Goal: Find specific fact: Find specific fact

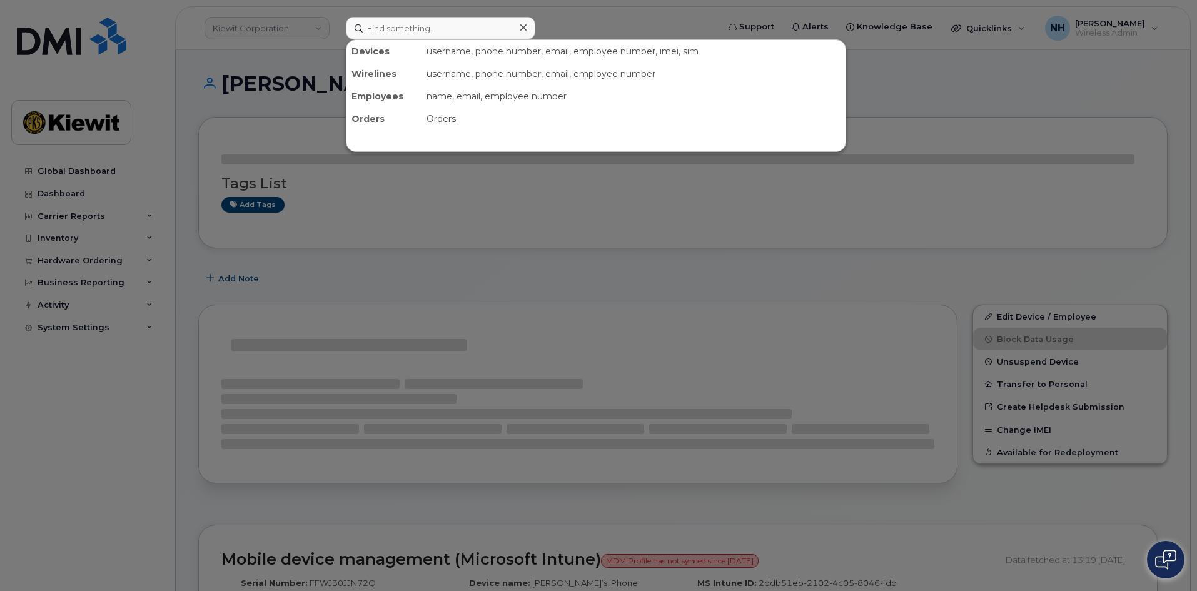
type input "LENOVO 21G3S04W00"
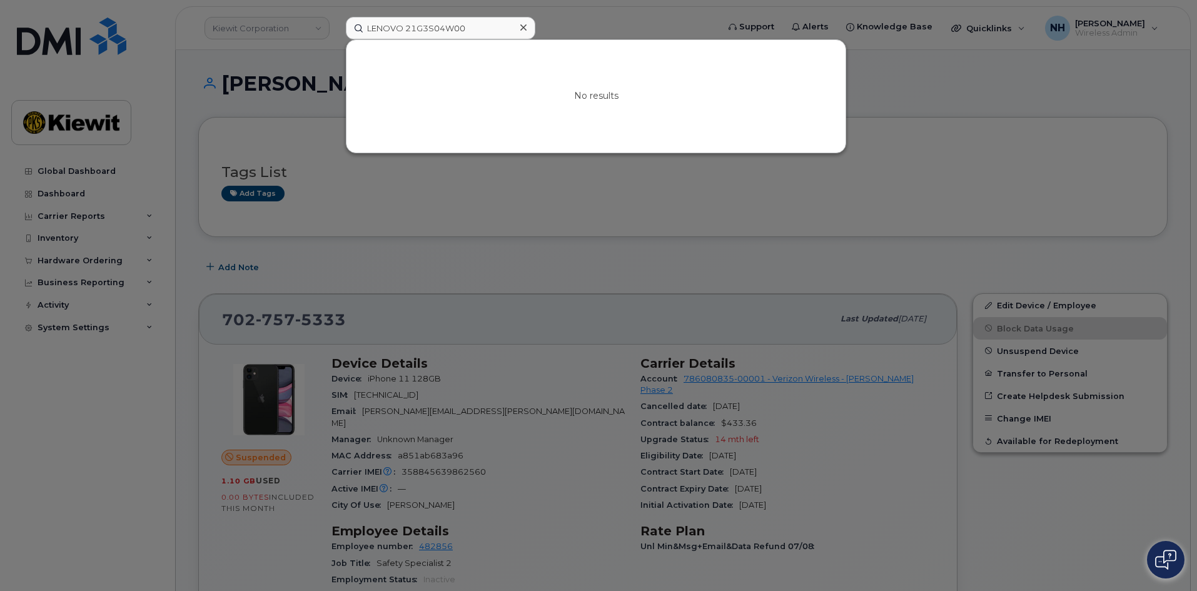
drag, startPoint x: 480, startPoint y: 23, endPoint x: 193, endPoint y: 33, distance: 287.3
click at [336, 33] on div "LENOVO 21G3S04W00 No results" at bounding box center [528, 28] width 384 height 23
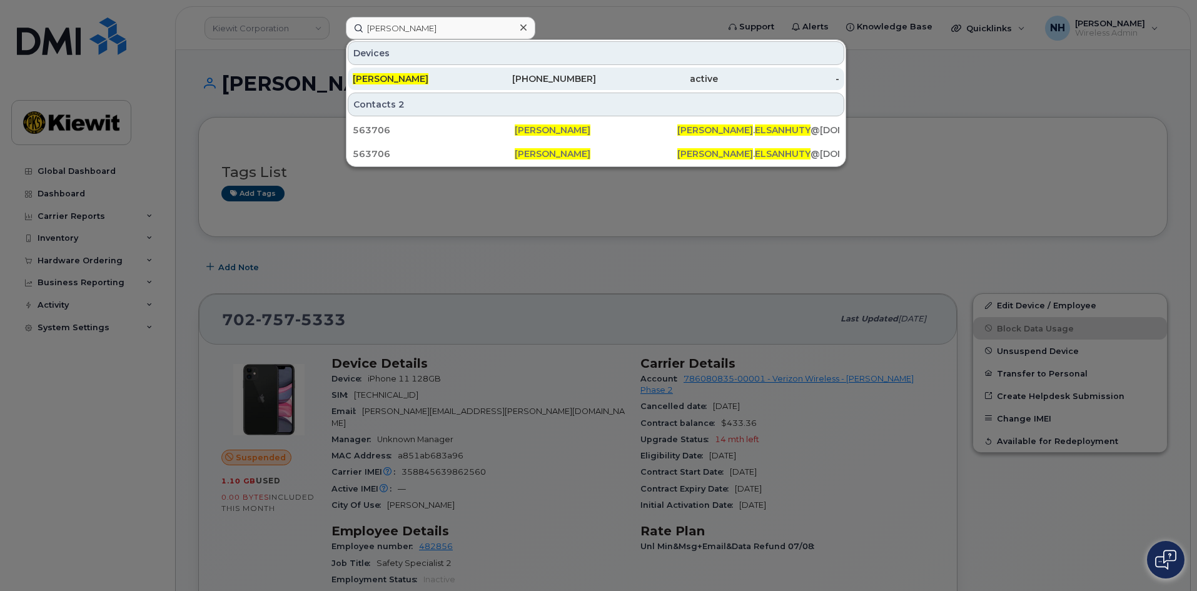
type input "[PERSON_NAME]"
click at [452, 84] on div "[PERSON_NAME]" at bounding box center [414, 79] width 122 height 13
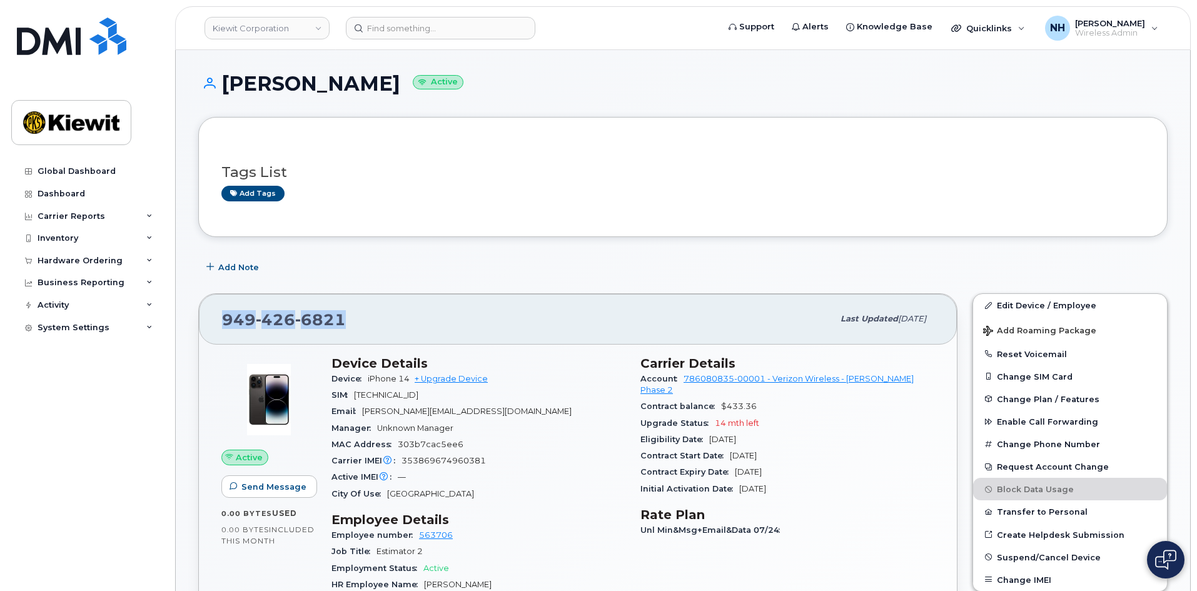
drag, startPoint x: 342, startPoint y: 322, endPoint x: 200, endPoint y: 320, distance: 141.4
click at [200, 320] on div "[PHONE_NUMBER] Last updated [DATE]" at bounding box center [578, 319] width 758 height 50
copy span "[PHONE_NUMBER]"
drag, startPoint x: 367, startPoint y: 375, endPoint x: 409, endPoint y: 378, distance: 42.7
click at [409, 378] on div "Device iPhone 14 + Upgrade Device" at bounding box center [479, 379] width 294 height 16
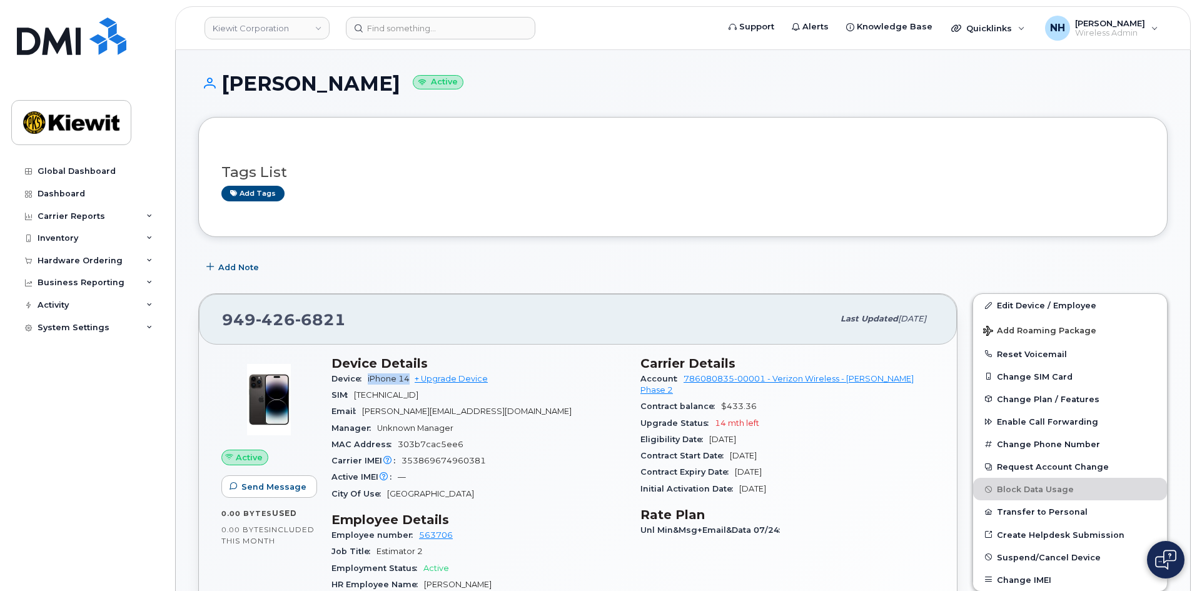
copy span "iPhone 14"
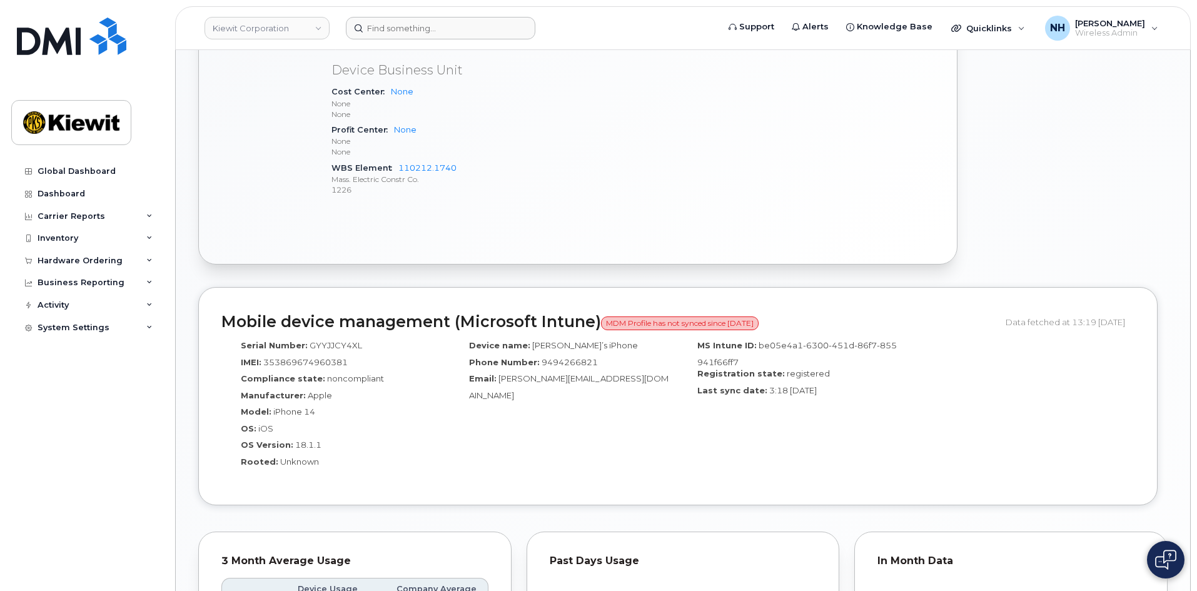
scroll to position [438, 0]
